Goal: Task Accomplishment & Management: Complete application form

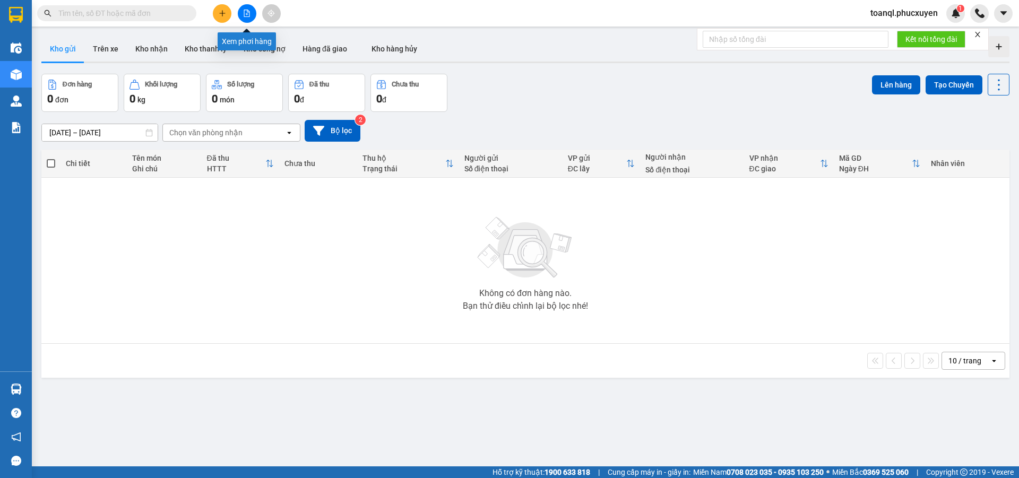
click at [247, 16] on icon "file-add" at bounding box center [247, 13] width 6 height 7
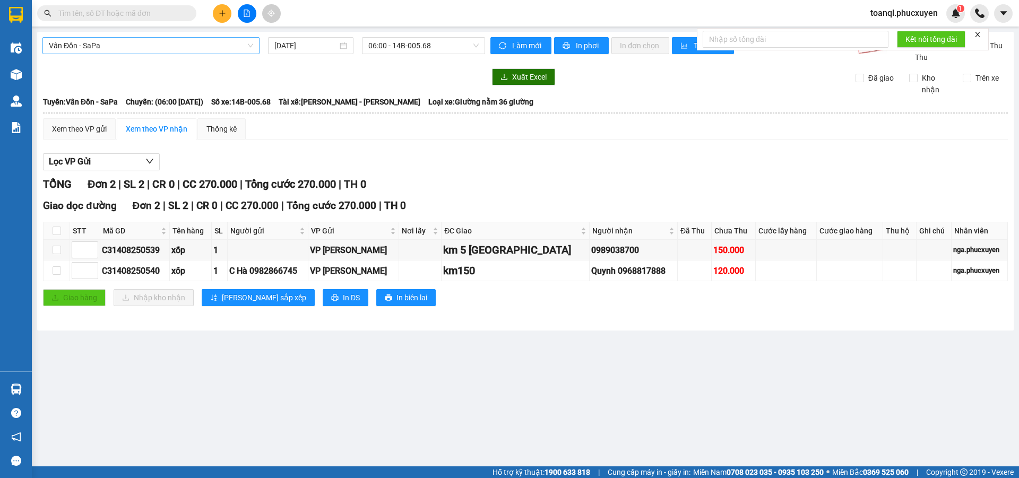
click at [163, 46] on span "Vân Đồn - SaPa" at bounding box center [151, 46] width 204 height 16
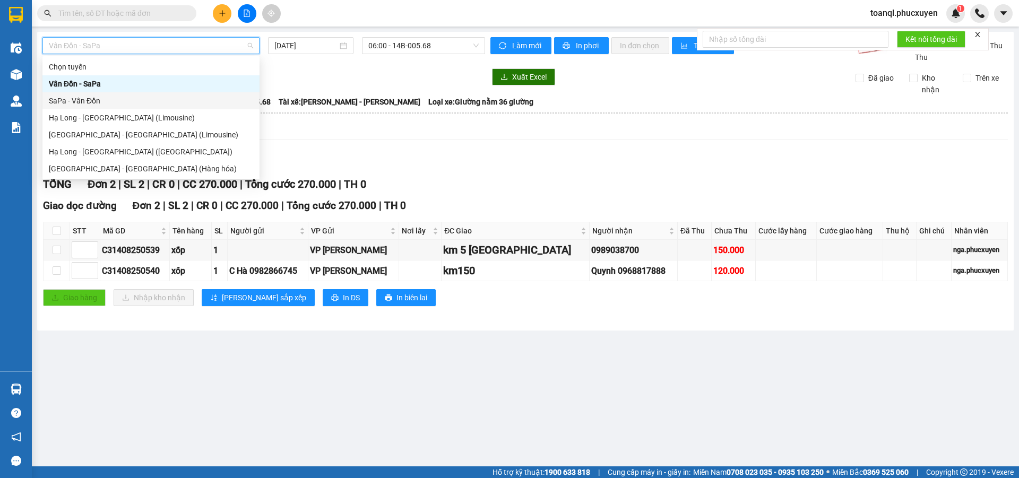
click at [67, 99] on div "SaPa - Vân Đồn" at bounding box center [151, 101] width 204 height 12
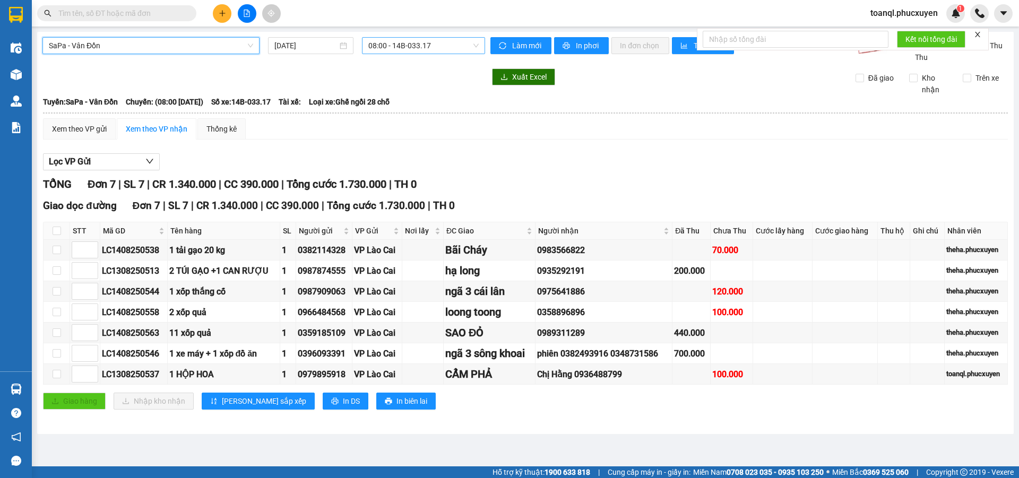
click at [440, 42] on span "08:00 - 14B-033.17" at bounding box center [423, 46] width 110 height 16
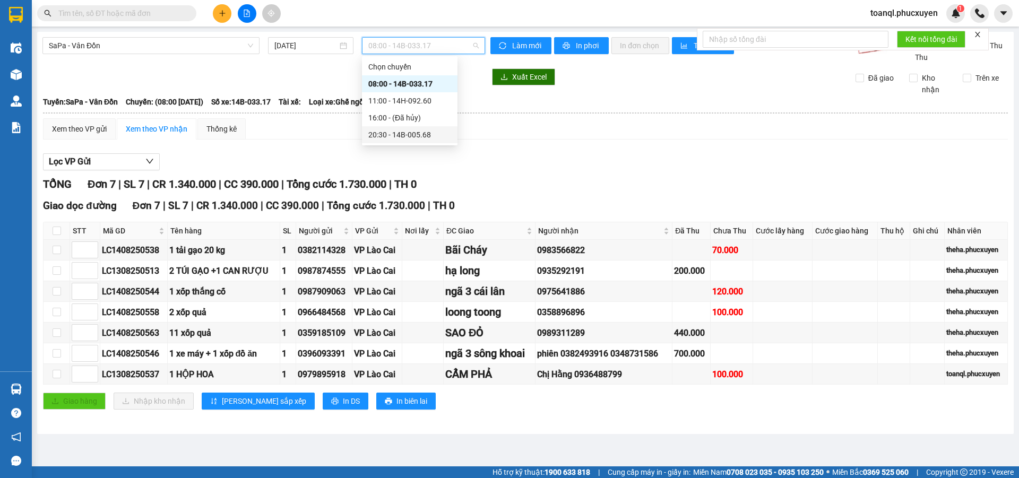
click at [411, 134] on div "20:30 - 14B-005.68" at bounding box center [409, 135] width 83 height 12
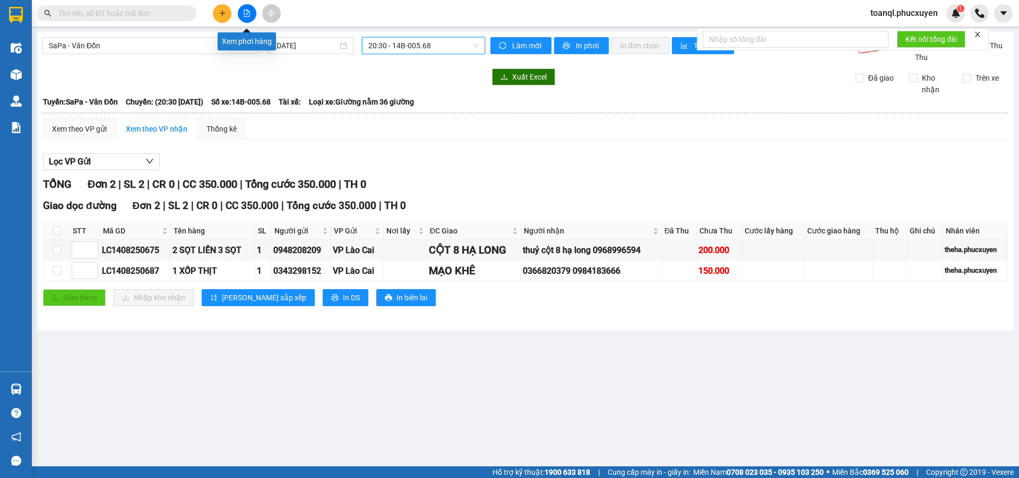
click at [248, 11] on icon "file-add" at bounding box center [246, 13] width 7 height 7
click at [161, 47] on span "SaPa - Vân Đồn" at bounding box center [151, 46] width 204 height 16
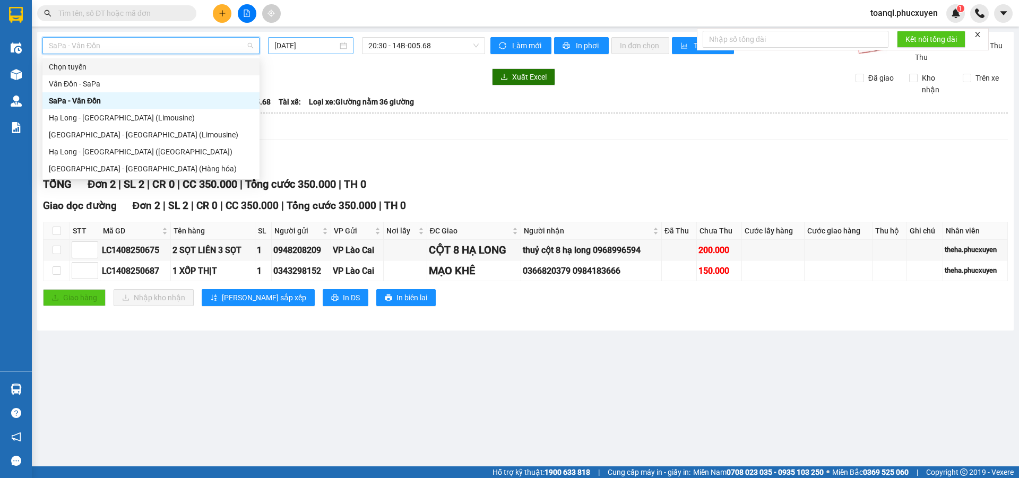
click at [313, 47] on input "14/08/2025" at bounding box center [305, 46] width 63 height 12
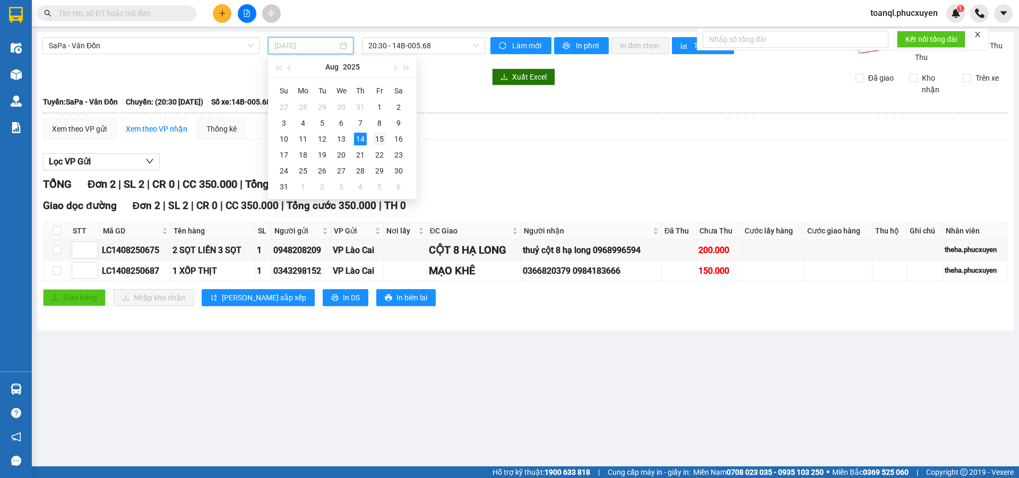
click at [383, 137] on div "15" at bounding box center [379, 139] width 13 height 13
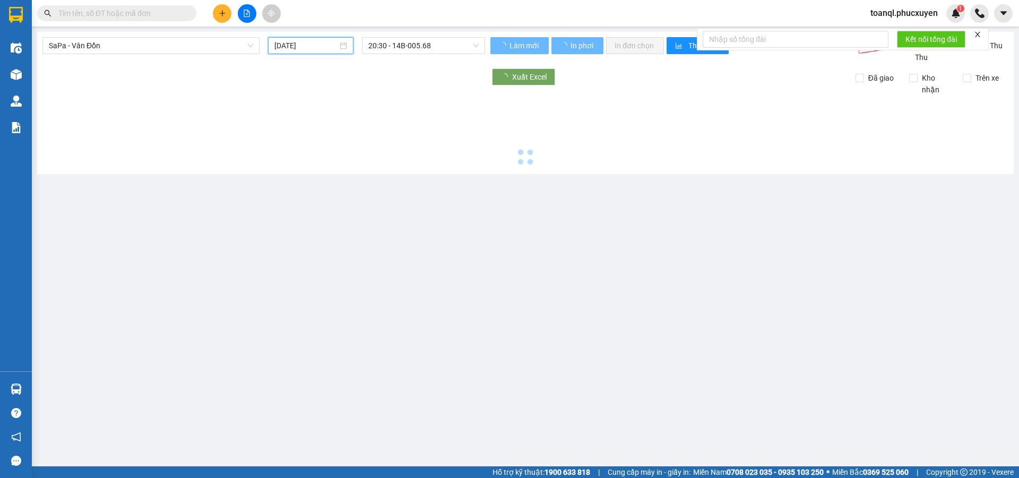
type input "15/08/2025"
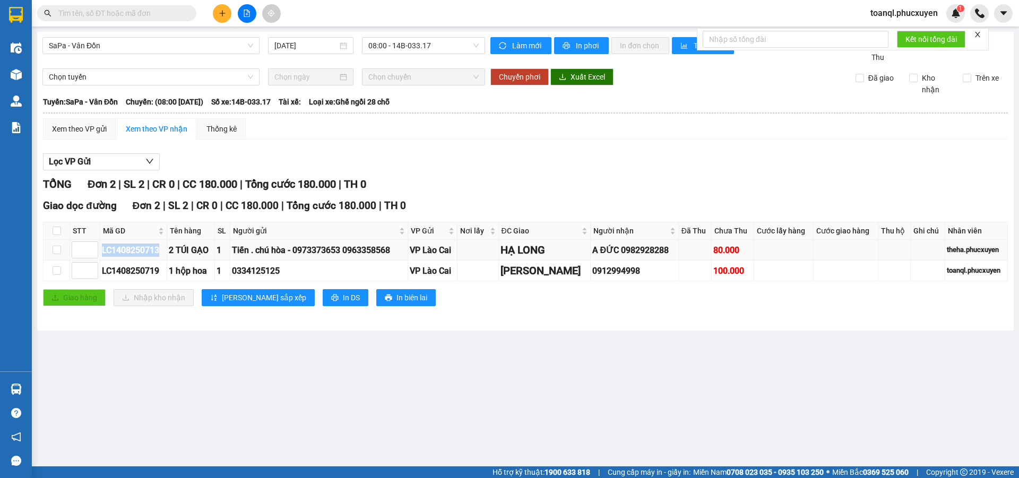
drag, startPoint x: 167, startPoint y: 249, endPoint x: 100, endPoint y: 242, distance: 67.2
click at [100, 242] on tr "LC1408250713 2 TÚI GẠO 1 Tiến . chú hòa - 0973373653 0963358568 VP Lào Cai HẠ L…" at bounding box center [526, 250] width 964 height 21
copy tr "LC1408250713"
click at [161, 11] on input "text" at bounding box center [120, 13] width 125 height 12
paste input "LC1408250713"
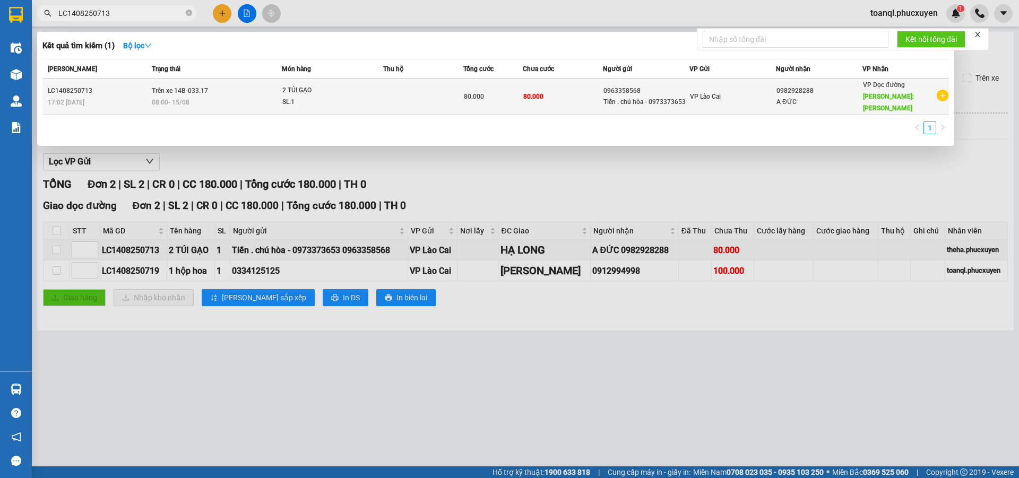
type input "LC1408250713"
click at [112, 97] on div "17:02 - 14/08" at bounding box center [98, 103] width 101 height 12
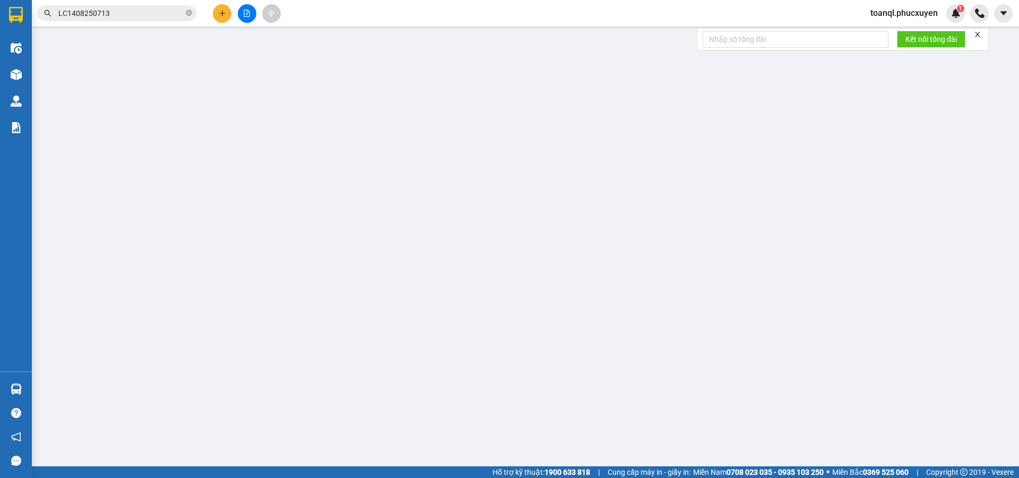
type input "0963358568"
type input "Tiến . chú hòa - 0973373653"
type input "0982928288"
type input "A ĐỨC"
type input "HẠ LONG"
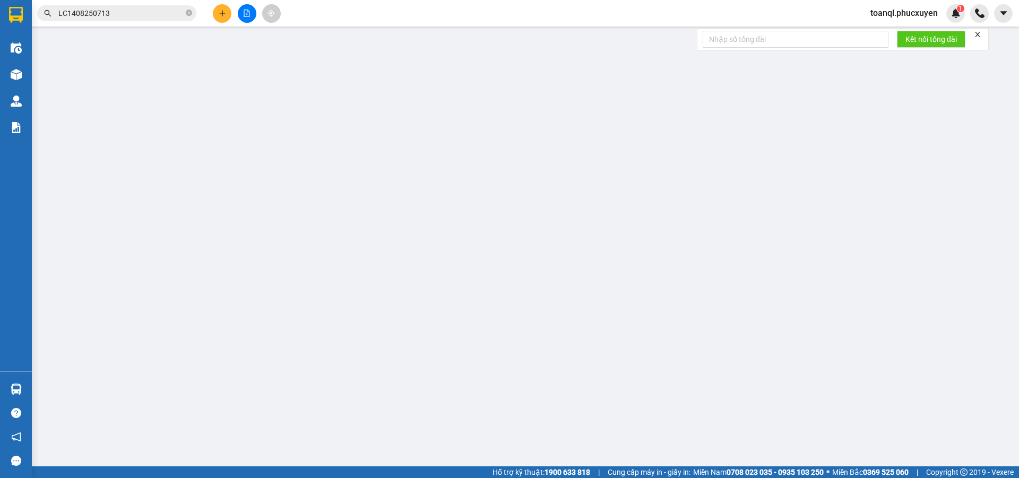
type input "80.000"
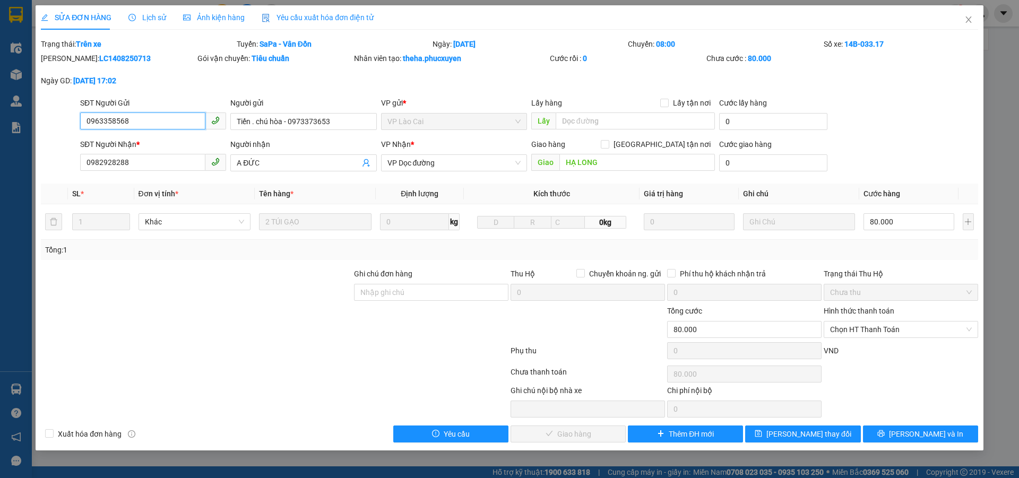
drag, startPoint x: 133, startPoint y: 120, endPoint x: 80, endPoint y: 126, distance: 53.4
click at [80, 126] on input "0963358568" at bounding box center [142, 120] width 125 height 17
drag, startPoint x: 140, startPoint y: 167, endPoint x: 56, endPoint y: 171, distance: 83.4
click at [56, 171] on div "SĐT Người Nhận * 0982928288 0982928288 Người nhận A ĐỨC VP Nhận * VP Dọc đường …" at bounding box center [509, 156] width 939 height 37
click at [966, 23] on icon "close" at bounding box center [968, 19] width 6 height 6
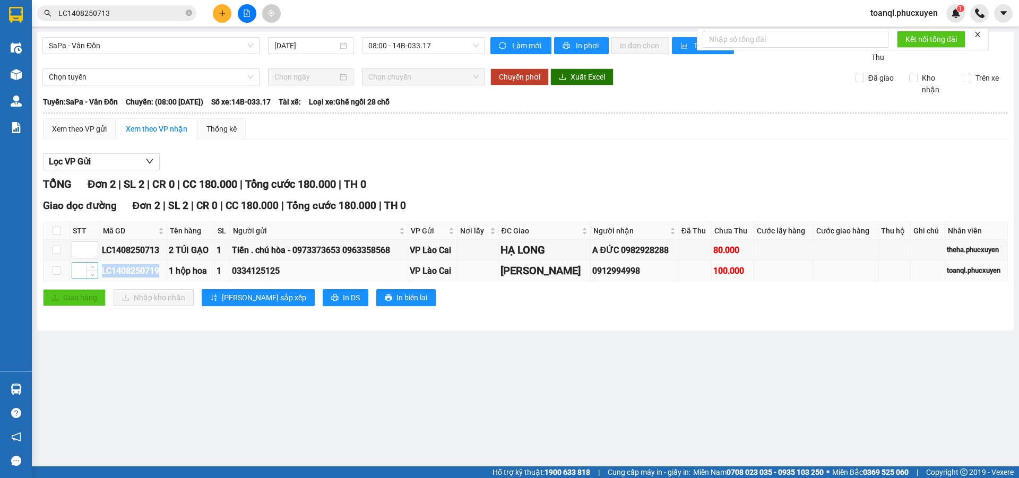
drag, startPoint x: 166, startPoint y: 271, endPoint x: 84, endPoint y: 271, distance: 81.7
click at [84, 271] on tr "LC1408250719 1 hộp hoa 1 0334125125 VP Lào Cai Loong Tòong 0912994998 100.000 t…" at bounding box center [526, 271] width 964 height 21
copy tr "LC1408250719"
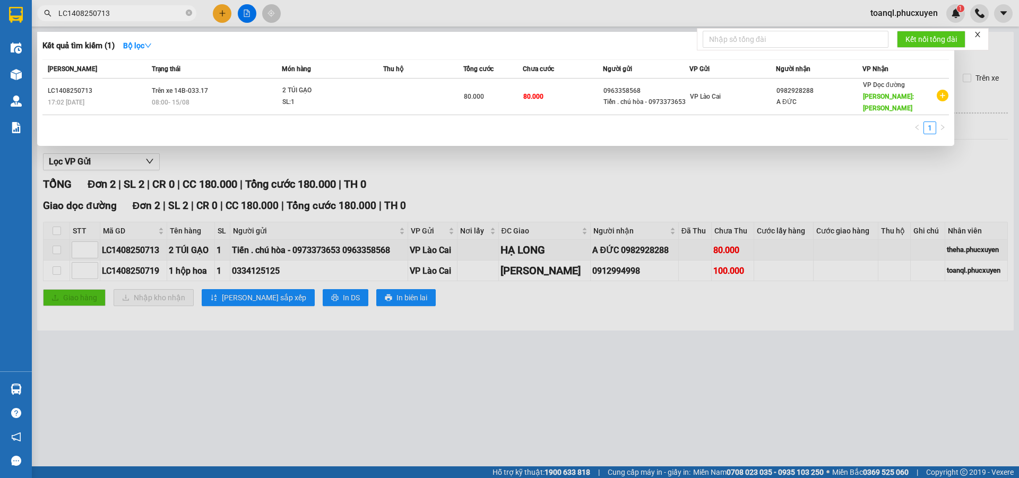
drag, startPoint x: 145, startPoint y: 15, endPoint x: 65, endPoint y: 14, distance: 80.1
click at [65, 14] on input "LC1408250713" at bounding box center [120, 13] width 125 height 12
paste input "9"
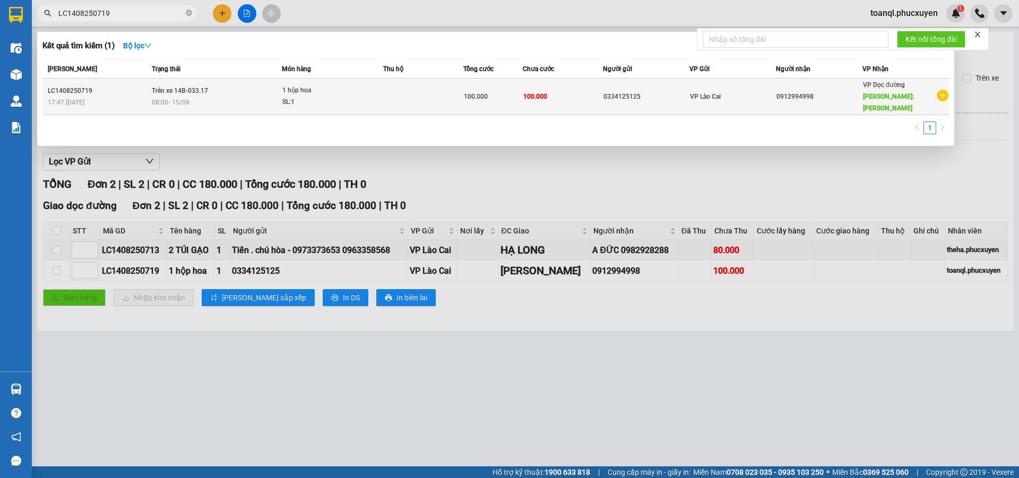
type input "LC1408250719"
click at [343, 90] on div "1 hộp hoa" at bounding box center [322, 91] width 80 height 12
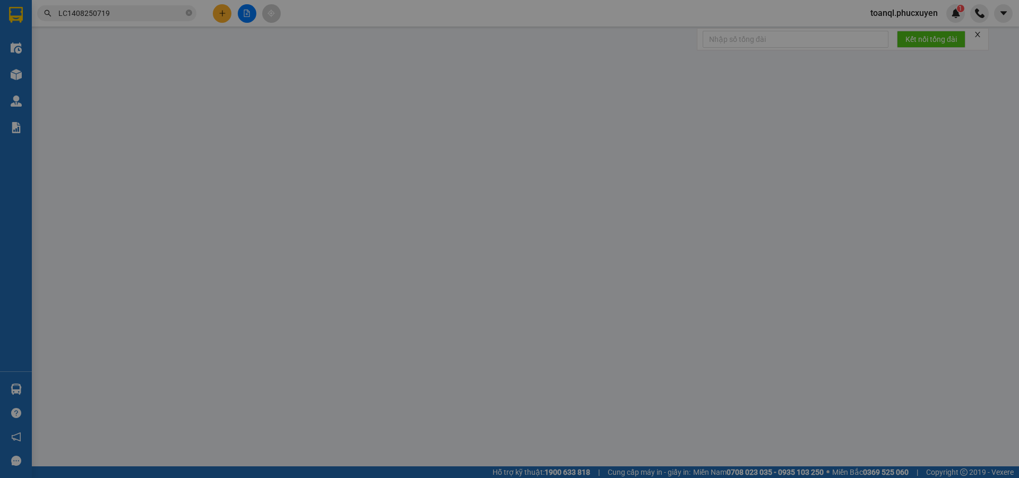
type input "0334125125"
type input "0912994998"
type input "Loong Tòong"
type input "100.000"
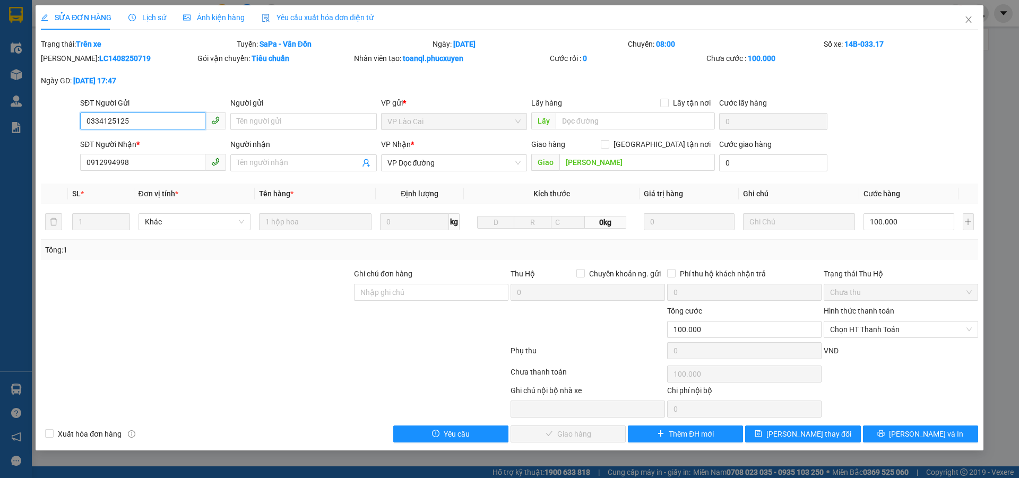
drag, startPoint x: 138, startPoint y: 124, endPoint x: 59, endPoint y: 126, distance: 79.1
click at [59, 126] on div "SĐT Người Gửi 0334125125 0334125125 Người gửi Tên người gửi VP gửi * VP Lào Cai…" at bounding box center [509, 115] width 939 height 37
drag, startPoint x: 152, startPoint y: 162, endPoint x: 42, endPoint y: 175, distance: 110.6
click at [42, 175] on div "SĐT Người Nhận * 0912994998 0912994998 Người nhận Tên người nhận VP Nhận * VP D…" at bounding box center [509, 156] width 939 height 37
